Goal: Check status: Check status

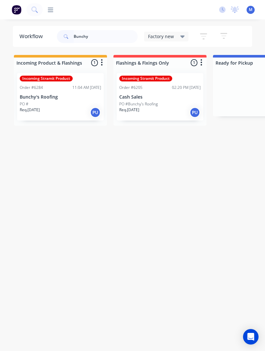
type input "Bunchy"
click at [71, 97] on p "Bunchy's Roofing" at bounding box center [60, 96] width 81 height 5
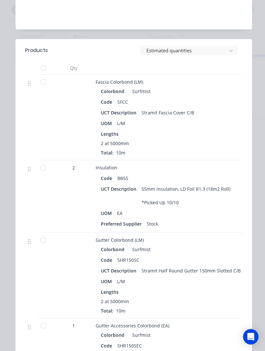
scroll to position [252, 0]
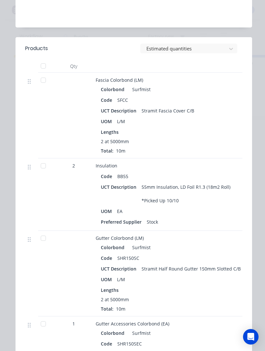
click at [42, 165] on div at bounding box center [43, 165] width 13 height 13
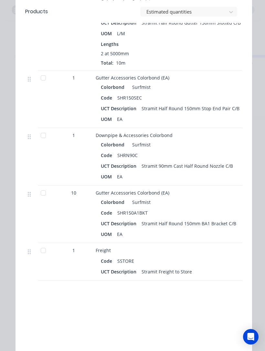
scroll to position [511, 0]
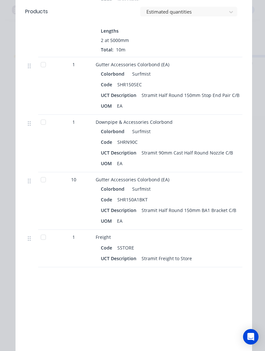
click at [49, 240] on div at bounding box center [43, 237] width 13 height 13
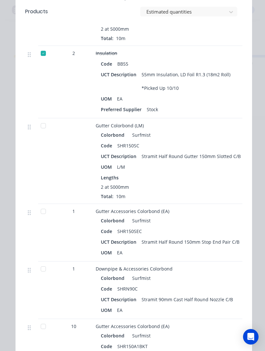
scroll to position [364, 0]
click at [46, 127] on div at bounding box center [43, 126] width 13 height 13
click at [44, 209] on div at bounding box center [43, 211] width 13 height 13
click at [44, 273] on div at bounding box center [43, 269] width 13 height 13
click at [45, 329] on div at bounding box center [43, 326] width 13 height 13
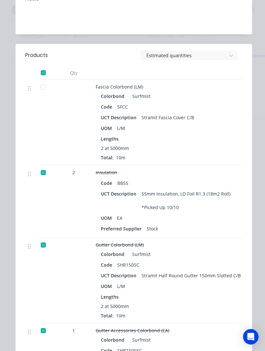
scroll to position [237, 0]
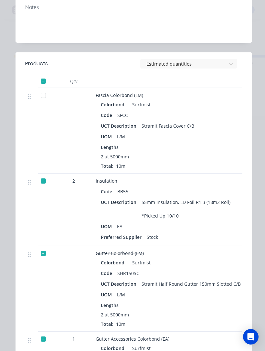
click at [43, 98] on div at bounding box center [43, 95] width 13 height 13
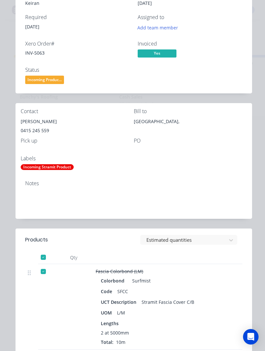
scroll to position [59, 0]
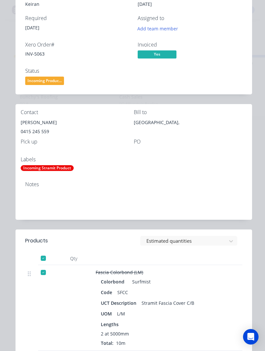
click at [38, 83] on span "Incoming Produc..." at bounding box center [44, 81] width 39 height 8
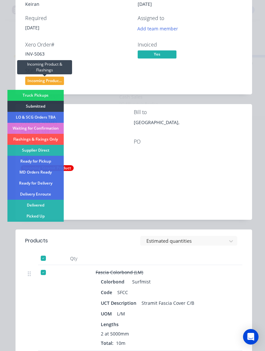
click at [21, 217] on div "Picked Up" at bounding box center [35, 216] width 57 height 11
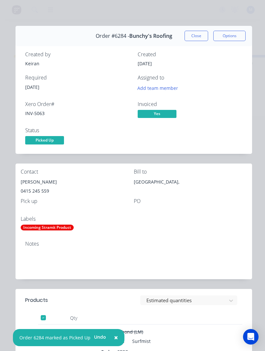
scroll to position [0, 0]
click at [198, 38] on button "Close" at bounding box center [197, 36] width 24 height 10
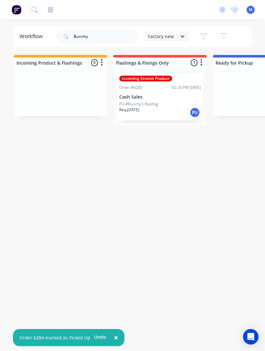
click at [135, 99] on p "Cash Sales" at bounding box center [159, 96] width 81 height 5
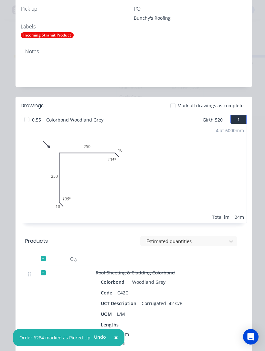
scroll to position [192, 0]
click at [31, 123] on div at bounding box center [26, 119] width 13 height 13
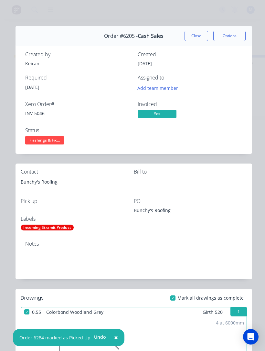
scroll to position [0, 0]
click at [36, 138] on span "Flashings & Fix..." at bounding box center [44, 140] width 39 height 8
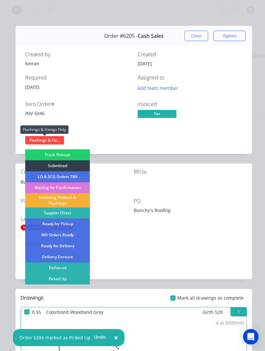
click at [42, 278] on div "Picked Up" at bounding box center [57, 278] width 65 height 11
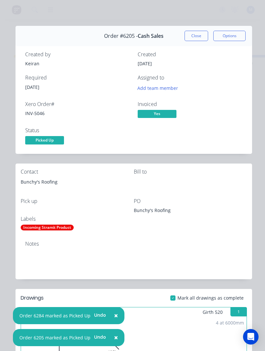
click at [192, 38] on button "Close" at bounding box center [197, 36] width 24 height 10
